Goal: Navigation & Orientation: Go to known website

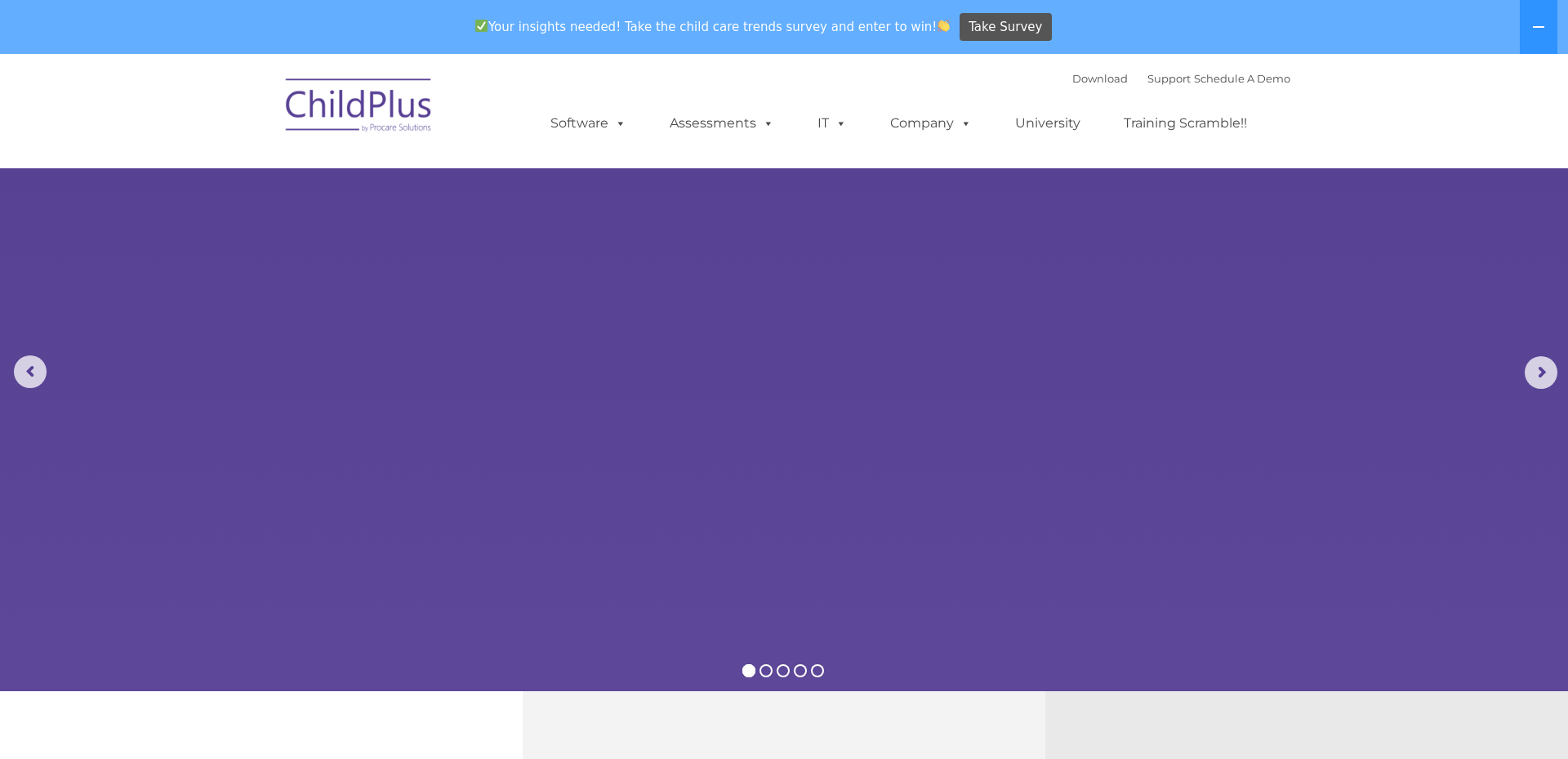
select select "MEDIUM"
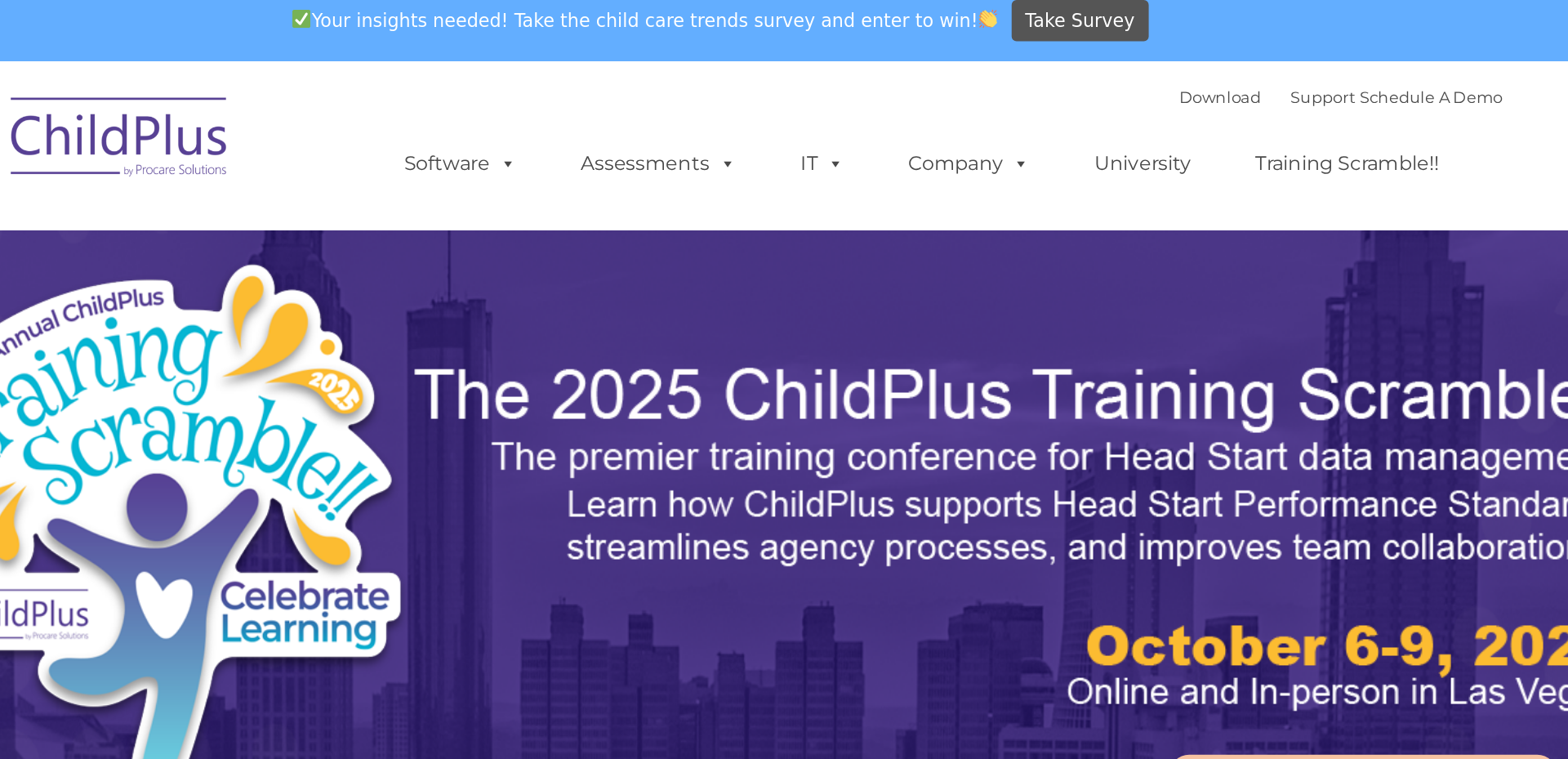
click at [300, 444] on img at bounding box center [453, 380] width 527 height 385
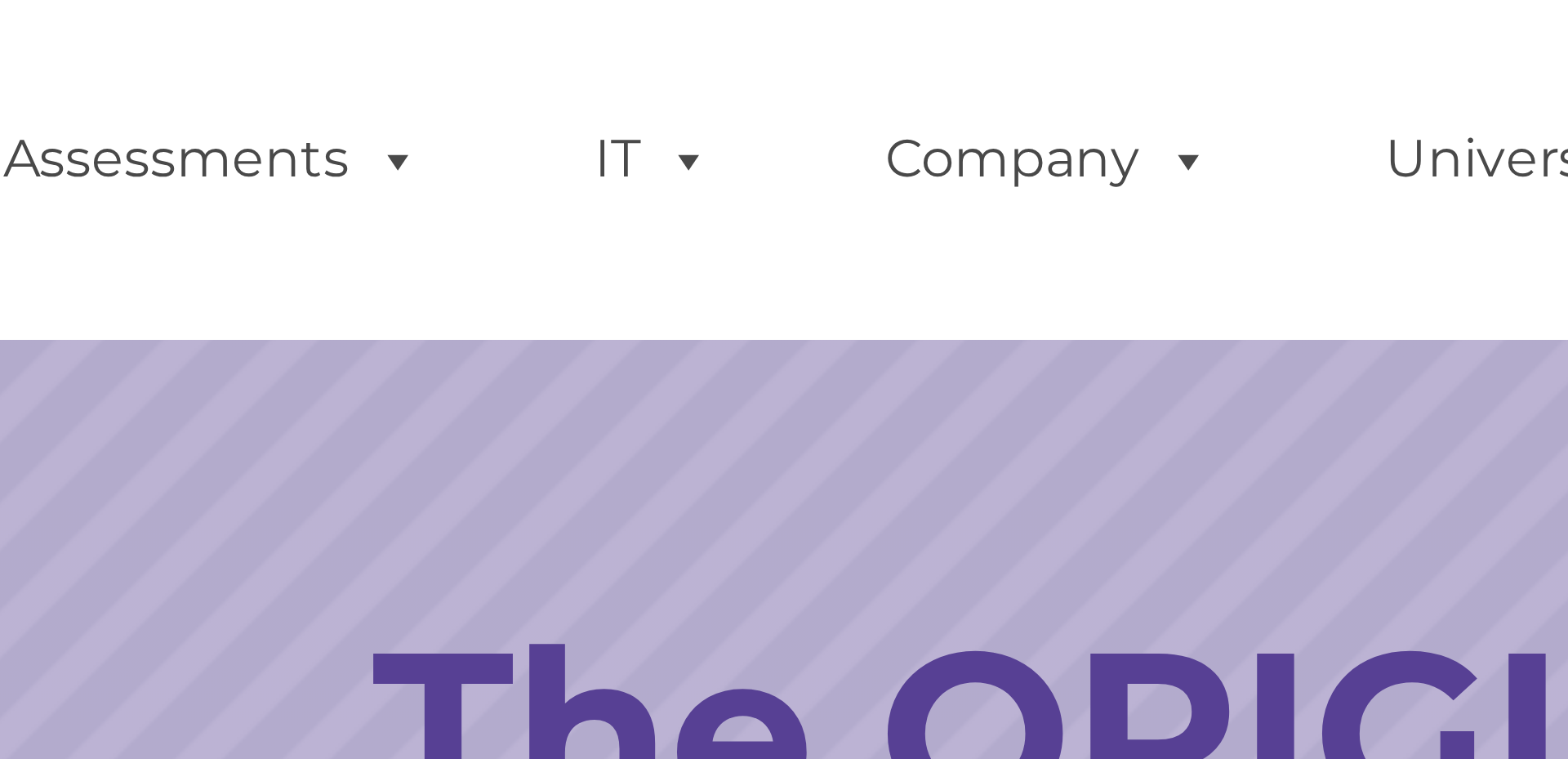
click at [1014, 193] on rs-slide "Simplify the day-to-day challenges of Head Start operations with outstanding so…" at bounding box center [784, 372] width 1568 height 638
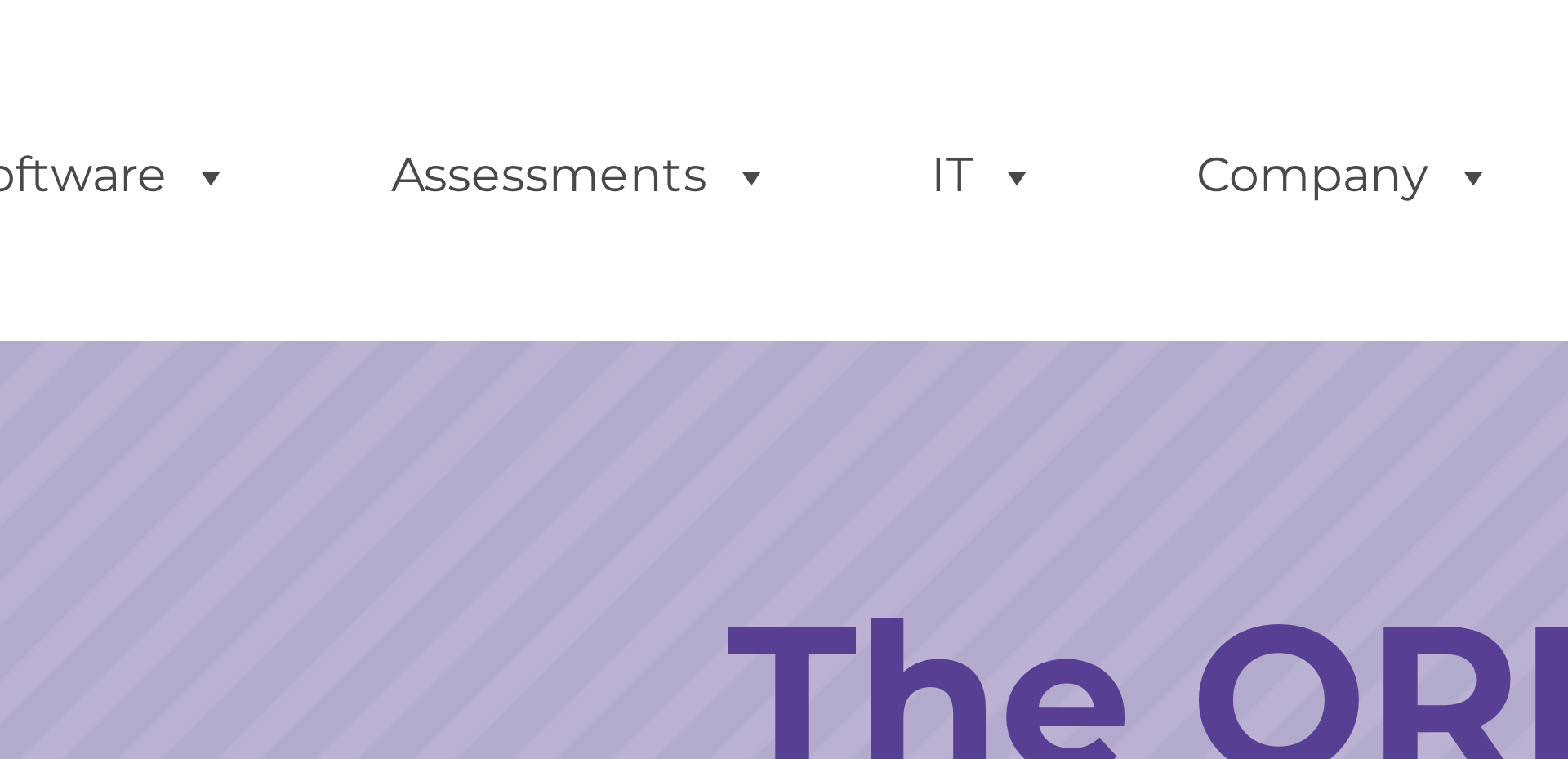
click at [590, 79] on div "Download Support | Schedule A Demo  MENU MENU Software ChildPlus: The original…" at bounding box center [904, 110] width 773 height 89
